Goal: Find contact information: Find contact information

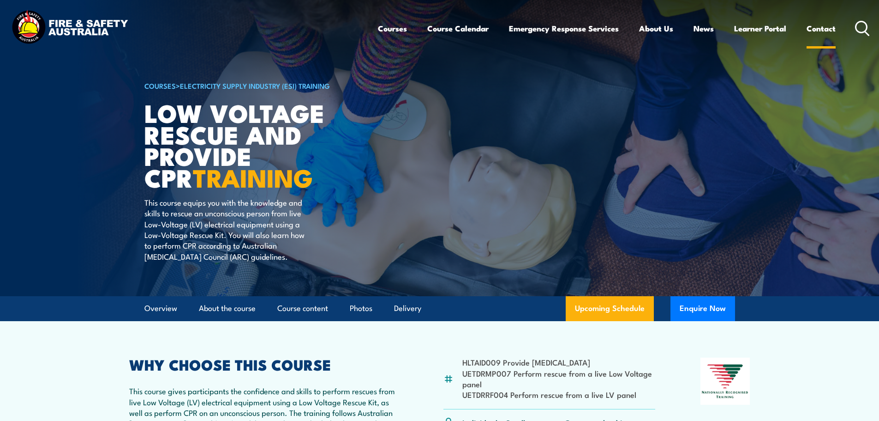
click at [817, 29] on link "Contact" at bounding box center [821, 28] width 29 height 24
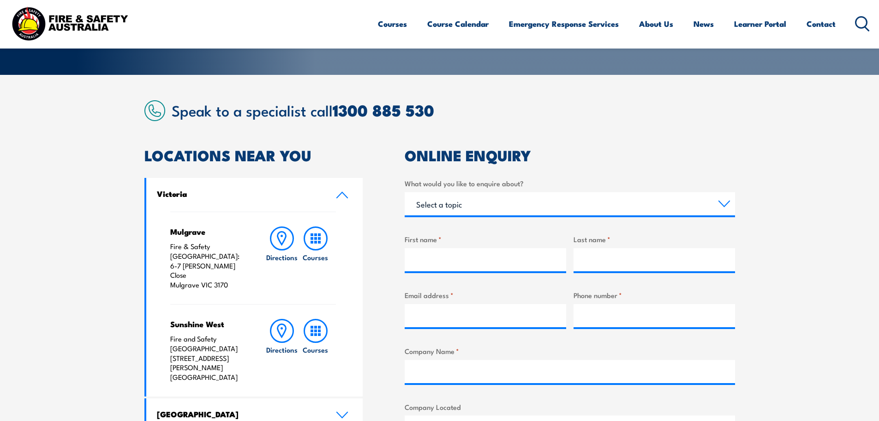
scroll to position [323, 0]
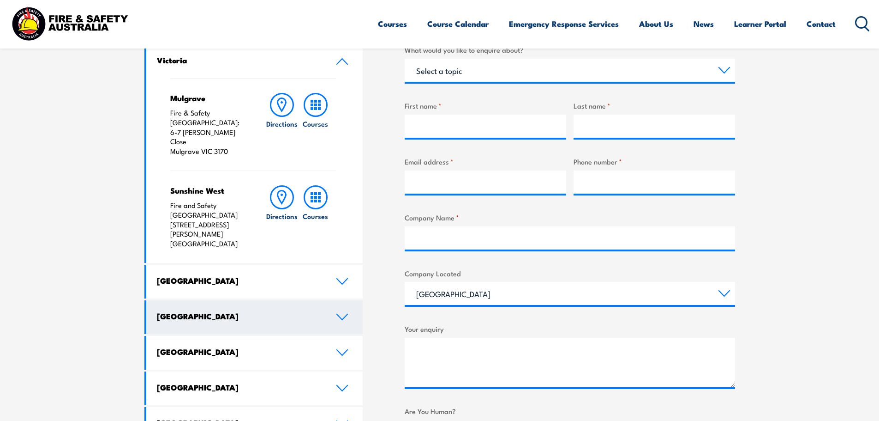
click at [247, 311] on h4 "Queensland" at bounding box center [239, 316] width 165 height 10
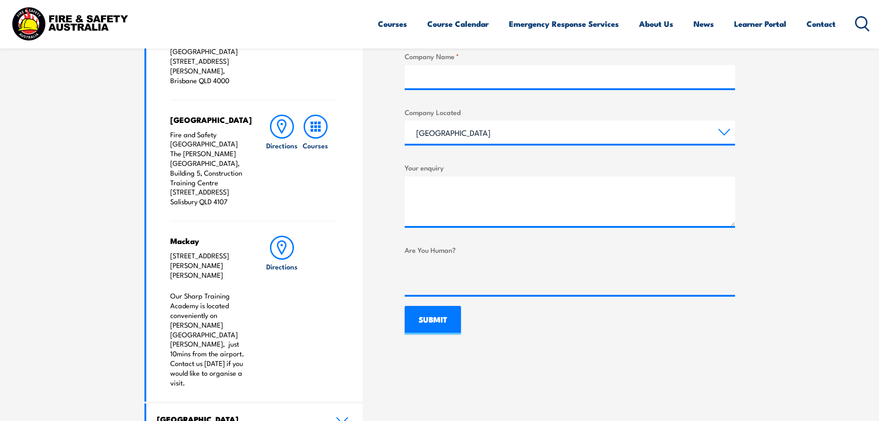
scroll to position [484, 0]
click at [295, 414] on h4 "Western Australia" at bounding box center [239, 419] width 165 height 10
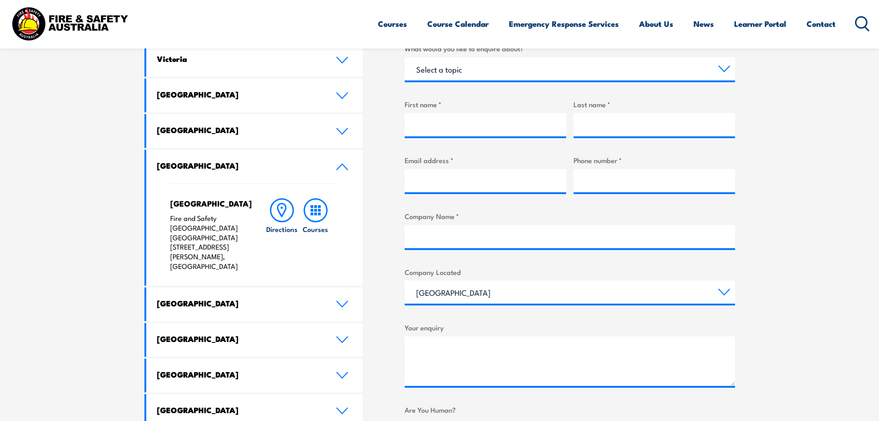
scroll to position [324, 0]
click at [240, 171] on link "Western Australia" at bounding box center [254, 167] width 217 height 34
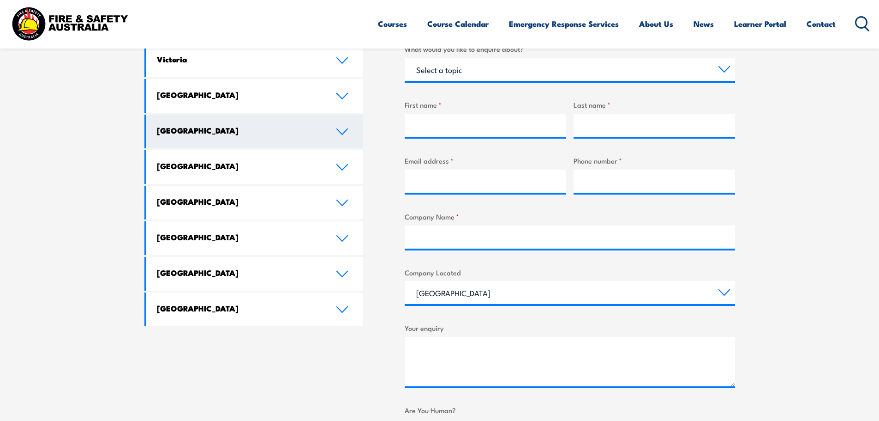
click at [226, 122] on link "Queensland" at bounding box center [254, 131] width 217 height 34
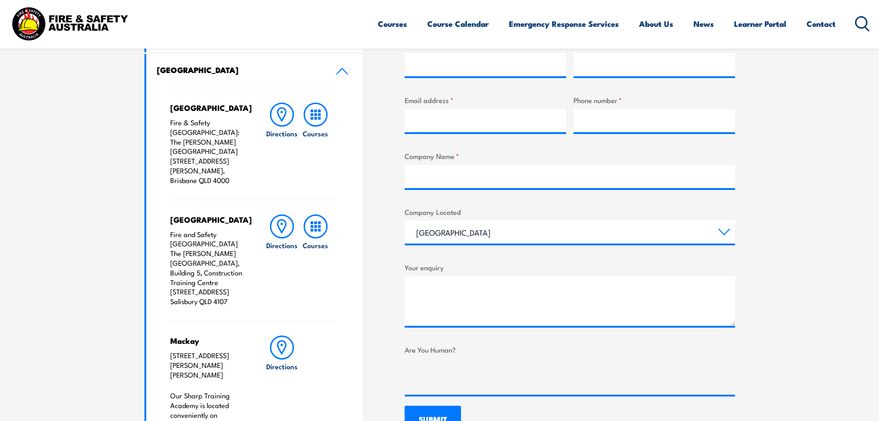
scroll to position [384, 0]
